Goal: Book appointment/travel/reservation

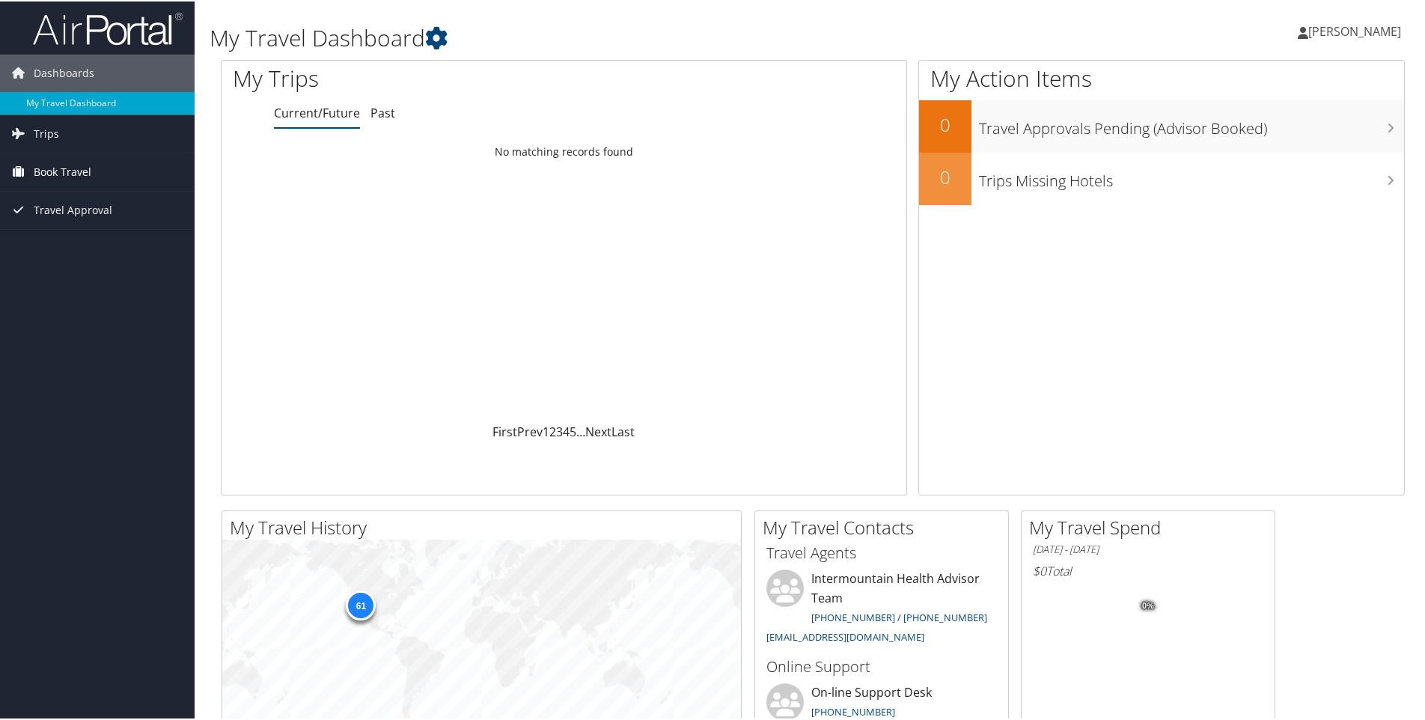
click at [55, 171] on span "Book Travel" at bounding box center [63, 170] width 58 height 37
click at [69, 247] on link "Book/Manage Online Trips" at bounding box center [97, 245] width 195 height 22
click at [69, 241] on link "Book/Manage Online Trips" at bounding box center [97, 245] width 195 height 22
